Goal: Information Seeking & Learning: Learn about a topic

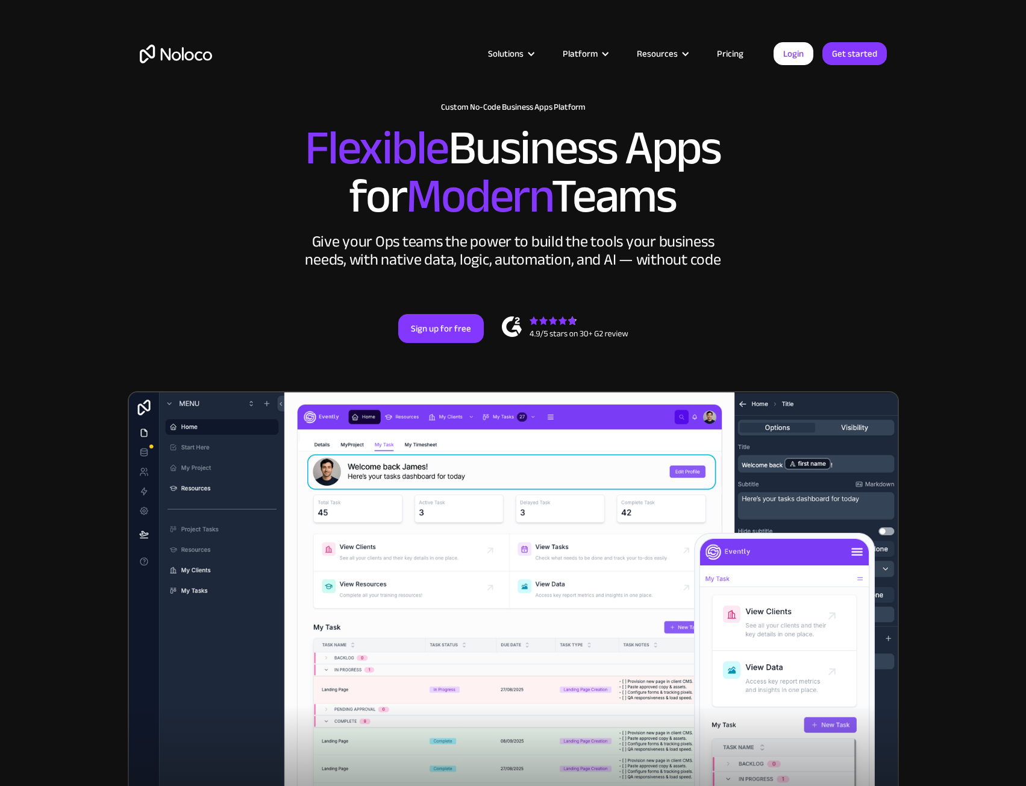
click at [717, 52] on link "Pricing" at bounding box center [730, 54] width 57 height 16
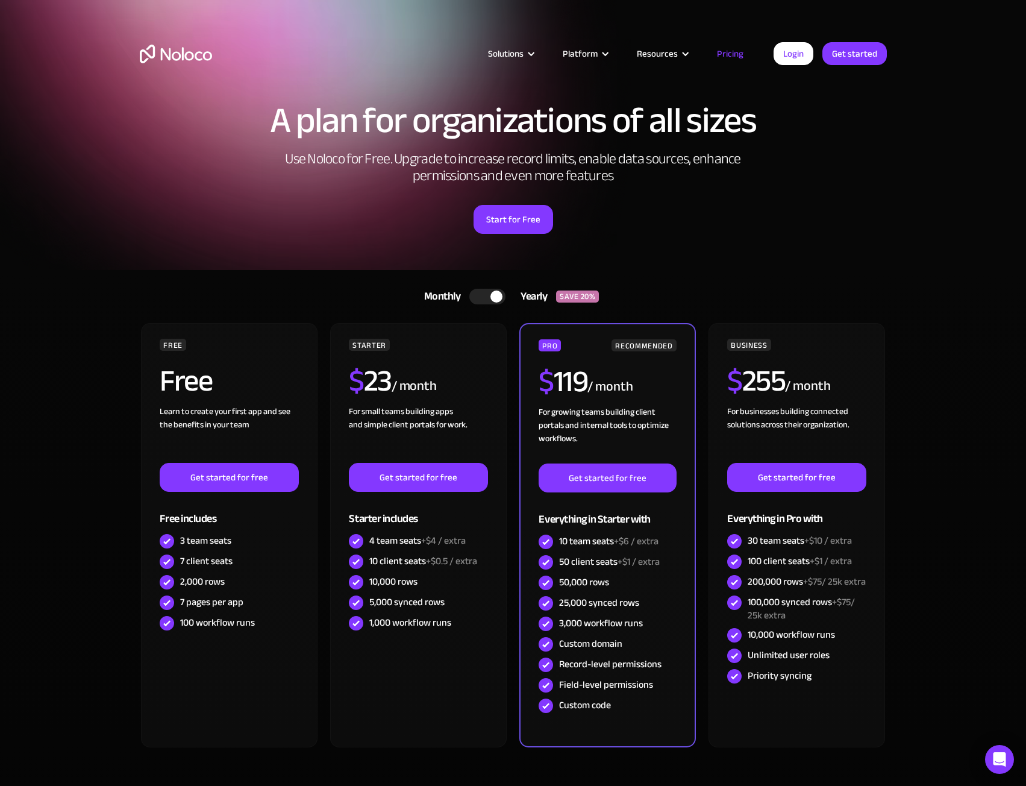
click at [180, 139] on div "A plan for organizations of all sizes Use Noloco for Free. Upgrade to increase …" at bounding box center [513, 180] width 771 height 180
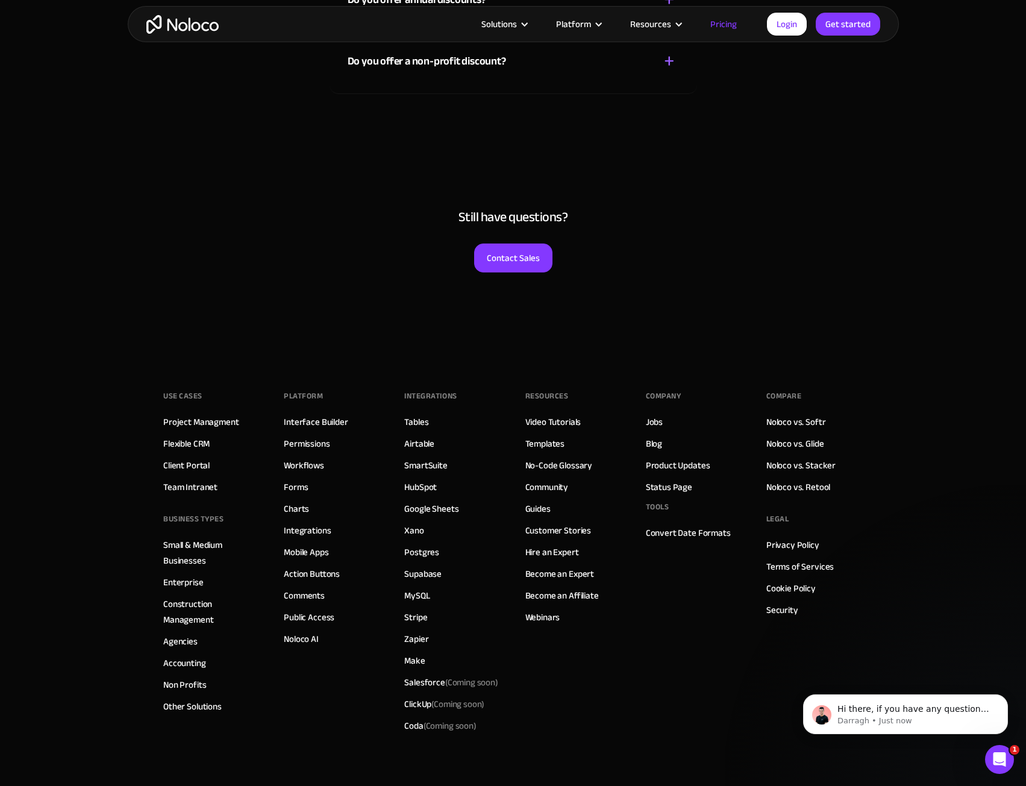
scroll to position [5664, 0]
